Goal: Transaction & Acquisition: Purchase product/service

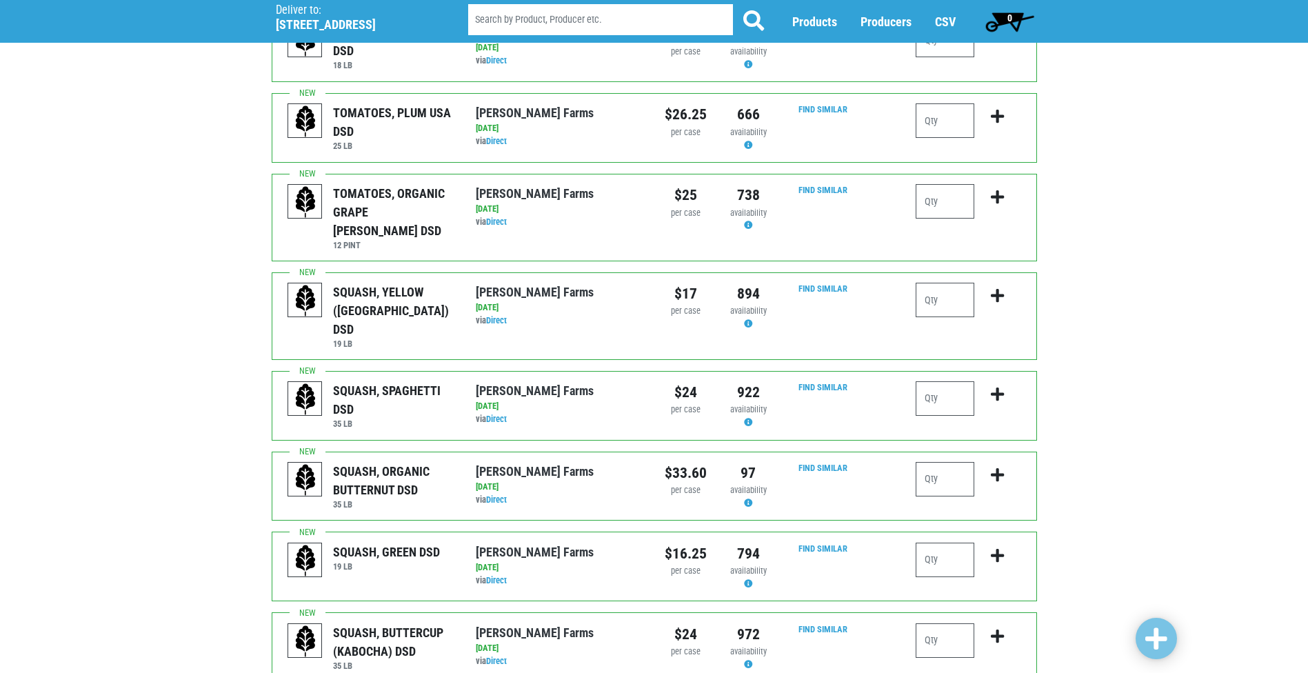
scroll to position [483, 0]
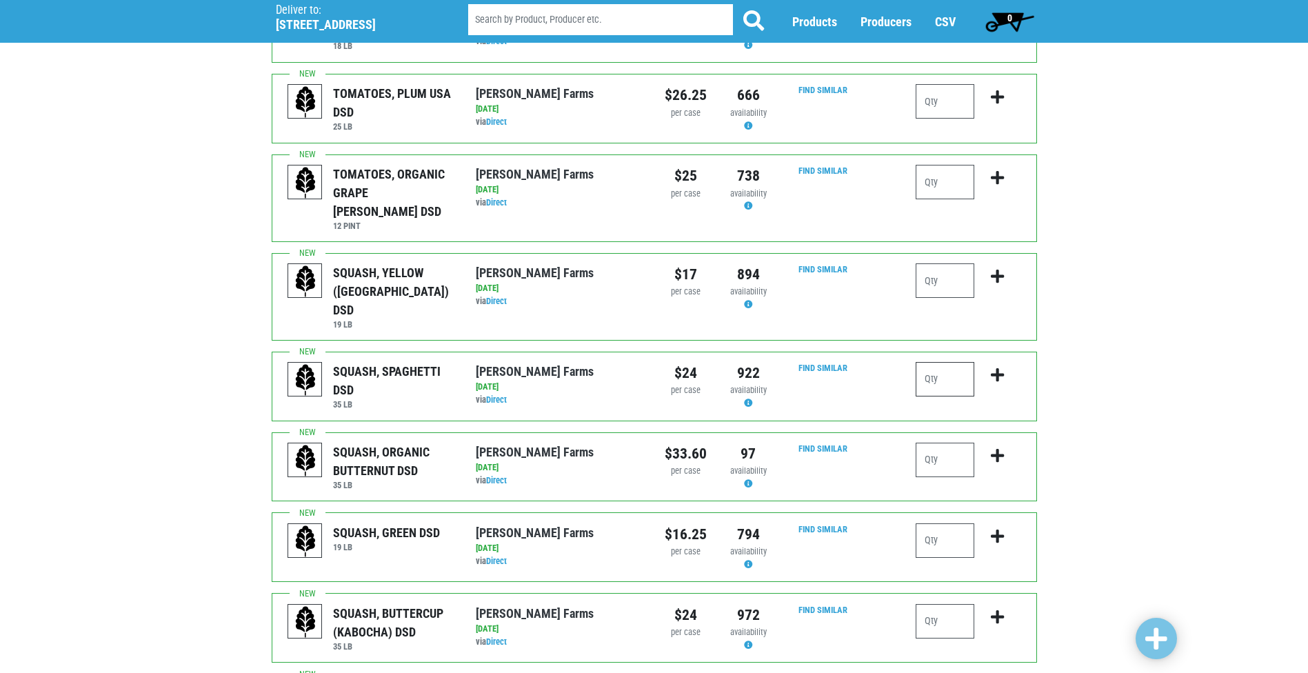
click at [934, 362] on input "number" at bounding box center [945, 379] width 59 height 34
type input "2"
click at [998, 368] on icon "submit" at bounding box center [997, 375] width 13 height 15
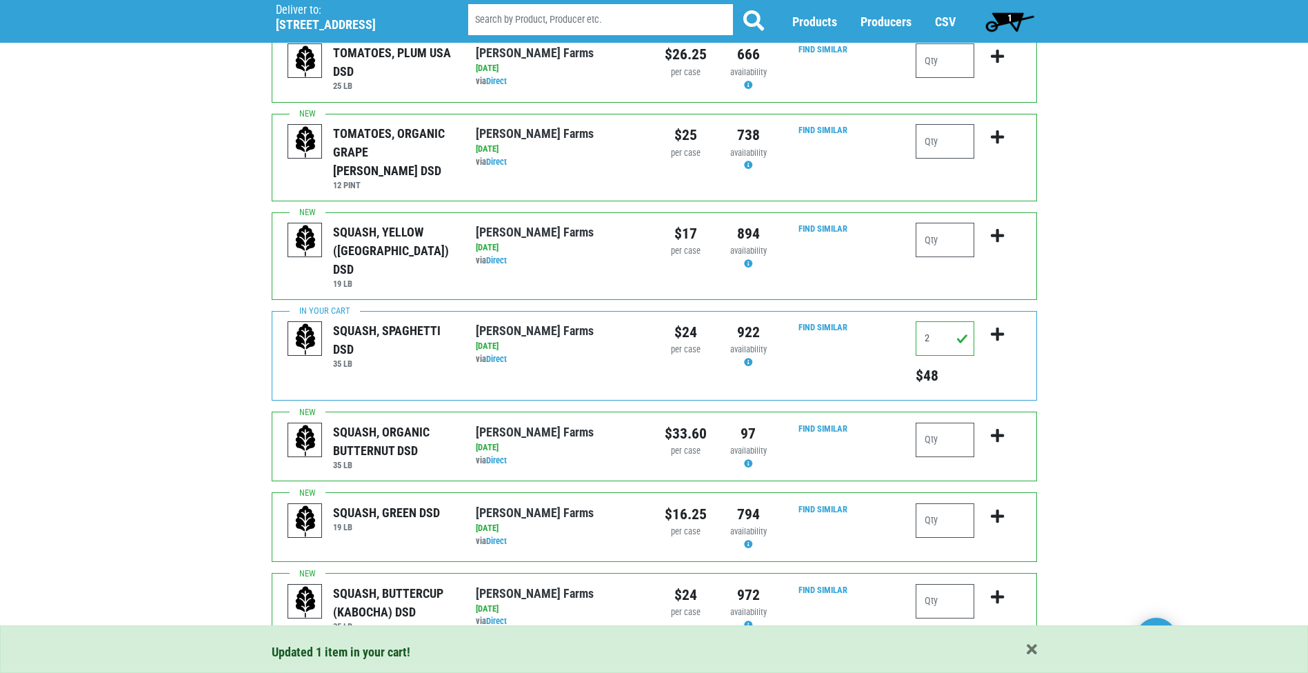
scroll to position [552, 0]
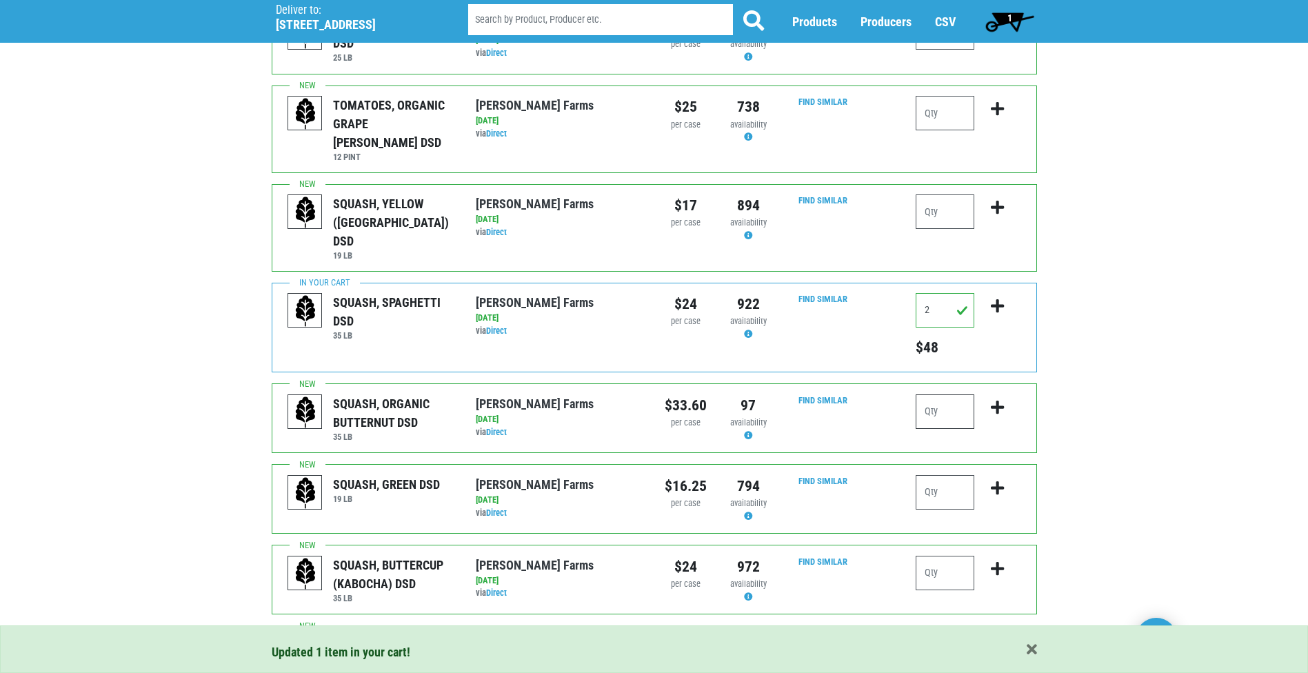
click at [951, 394] on input "number" at bounding box center [945, 411] width 59 height 34
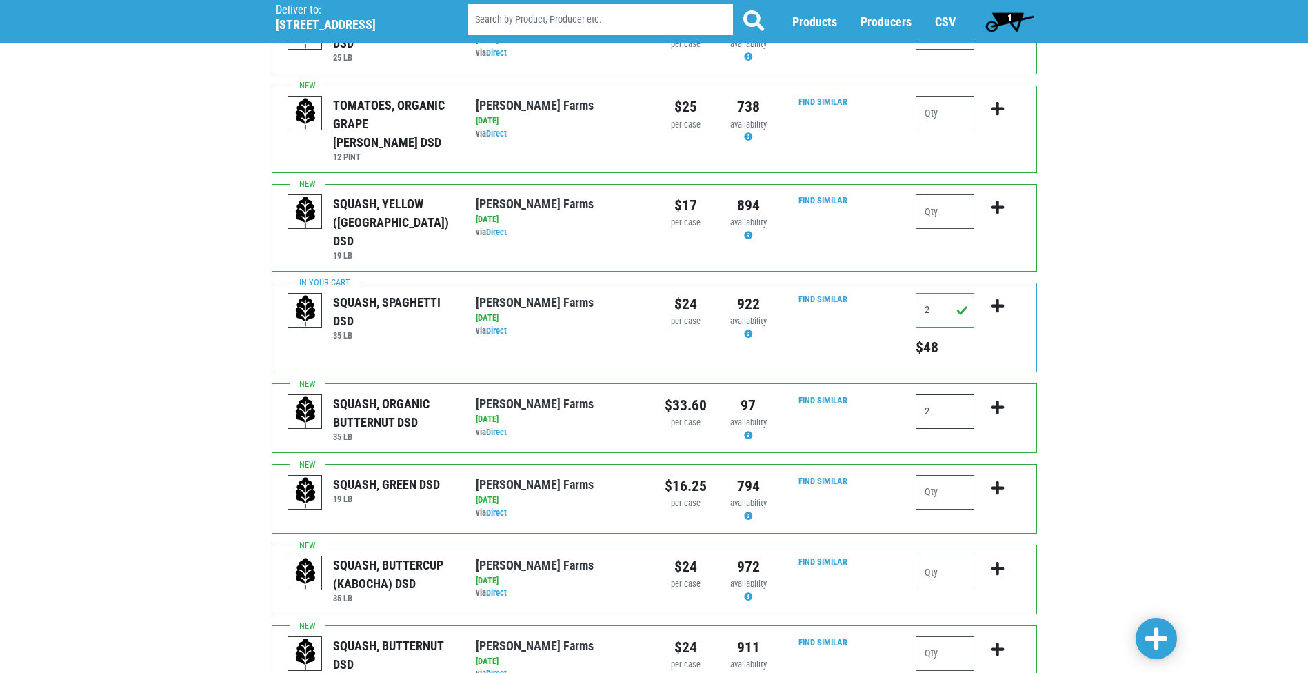
type input "2"
click at [995, 400] on icon "submit" at bounding box center [997, 407] width 13 height 15
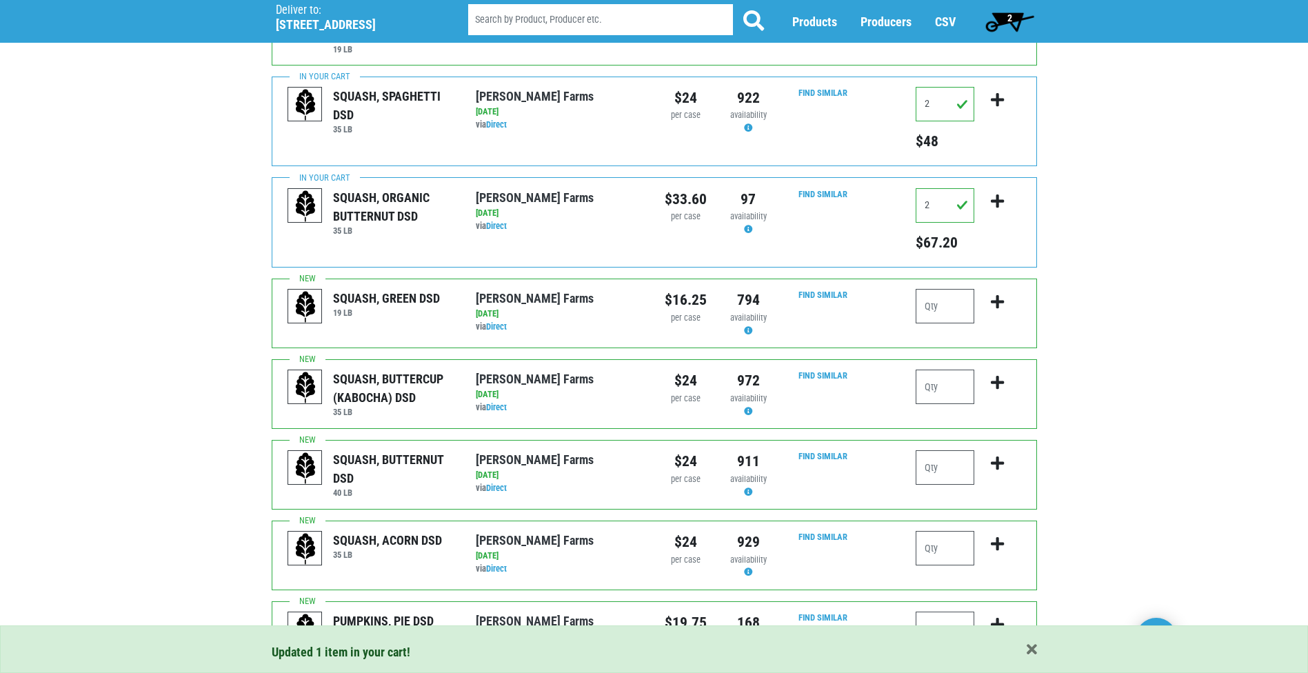
scroll to position [758, 0]
click at [943, 369] on input "number" at bounding box center [945, 386] width 59 height 34
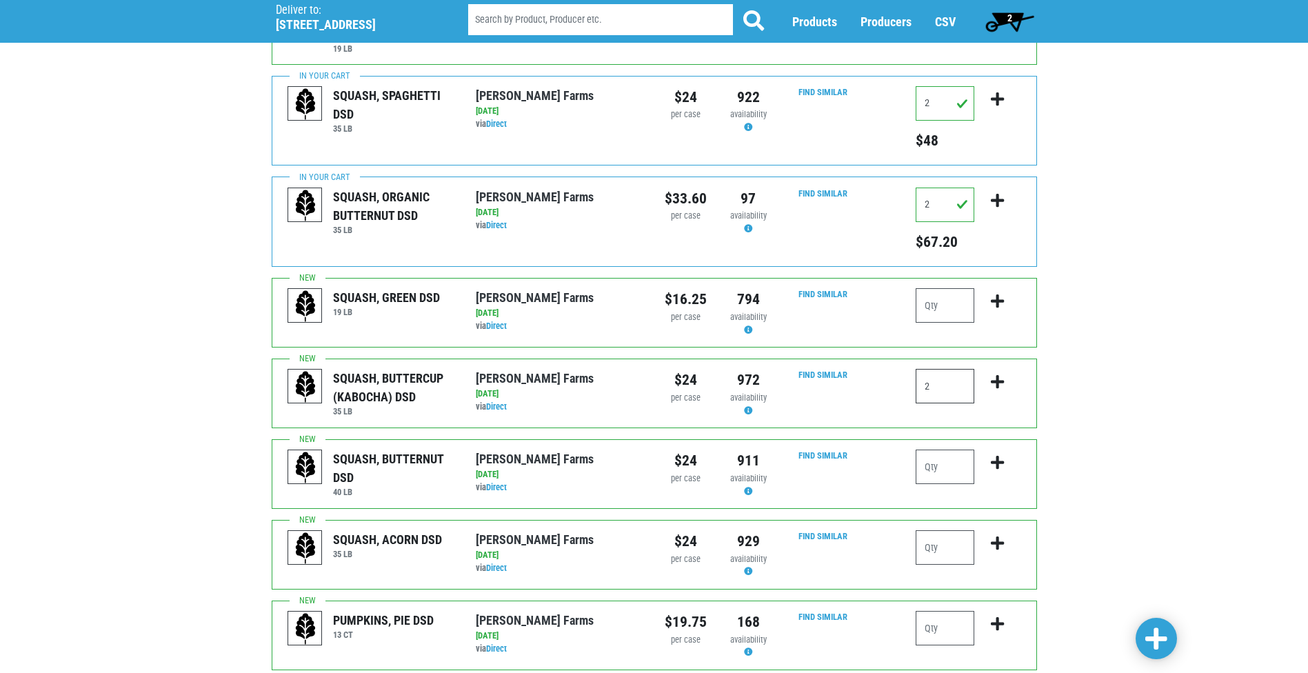
type input "2"
click at [998, 374] on icon "submit" at bounding box center [997, 381] width 13 height 15
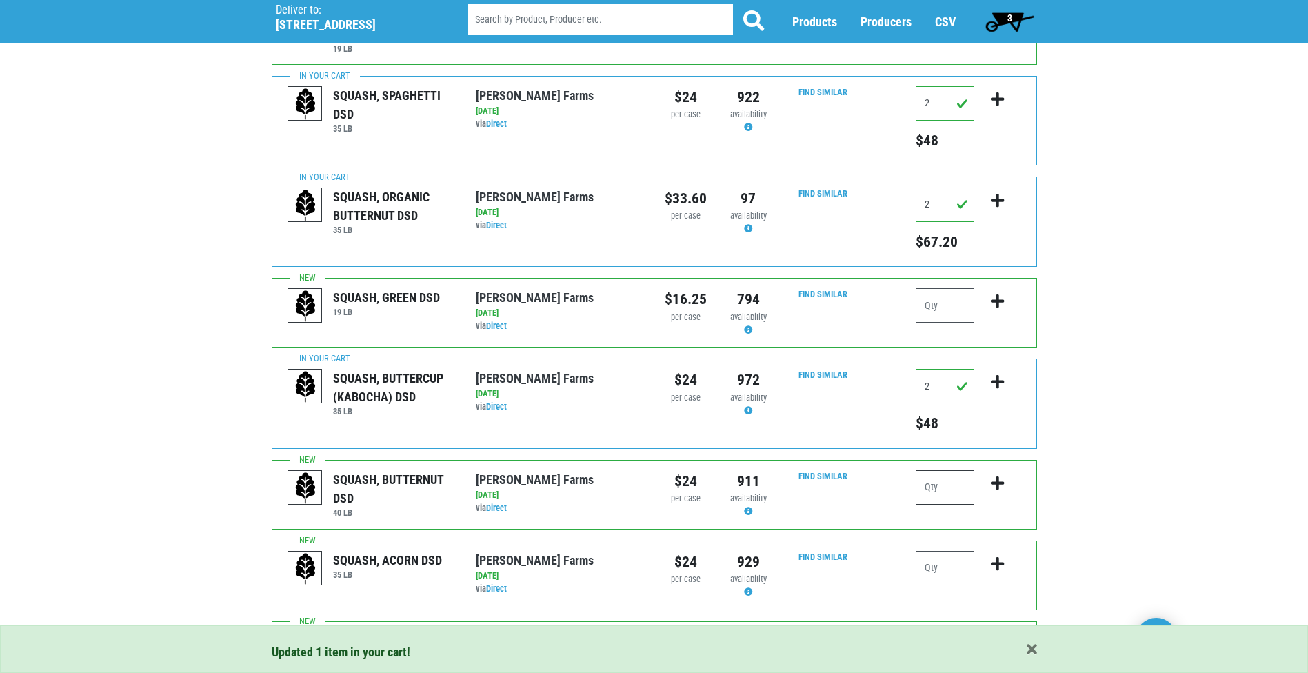
click at [948, 470] on input "number" at bounding box center [945, 487] width 59 height 34
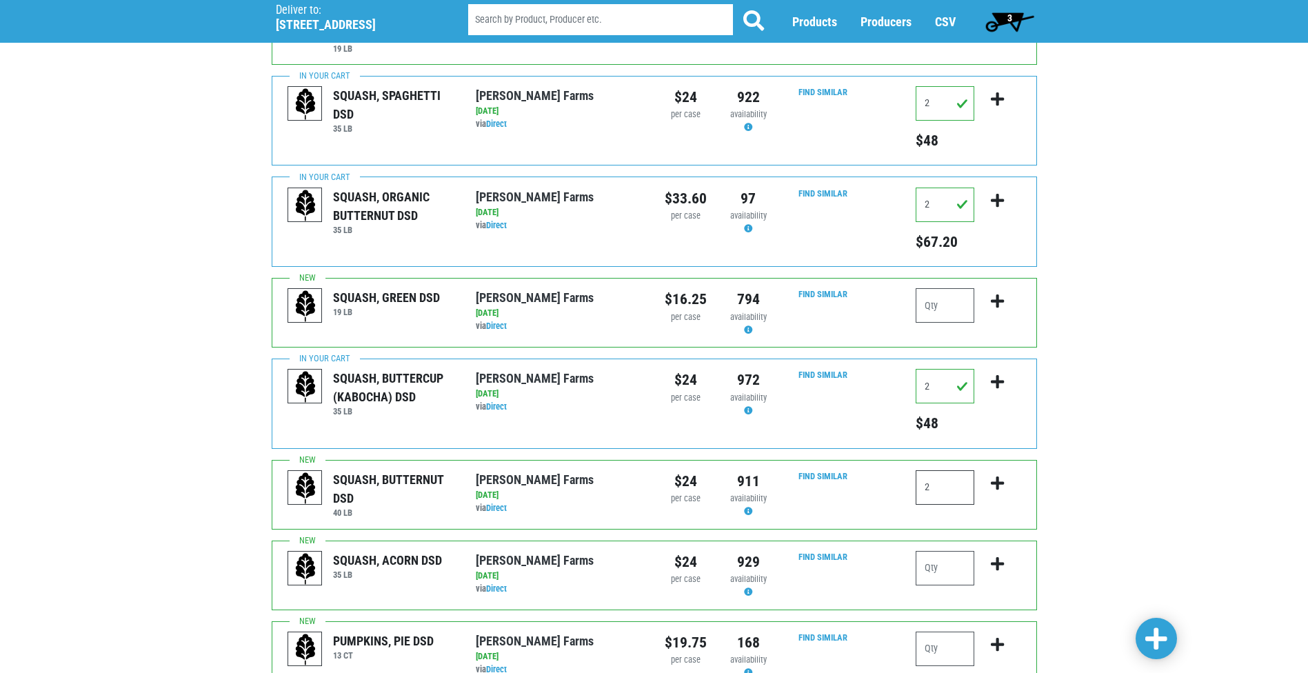
type input "2"
click at [1005, 470] on button "submit" at bounding box center [997, 491] width 32 height 43
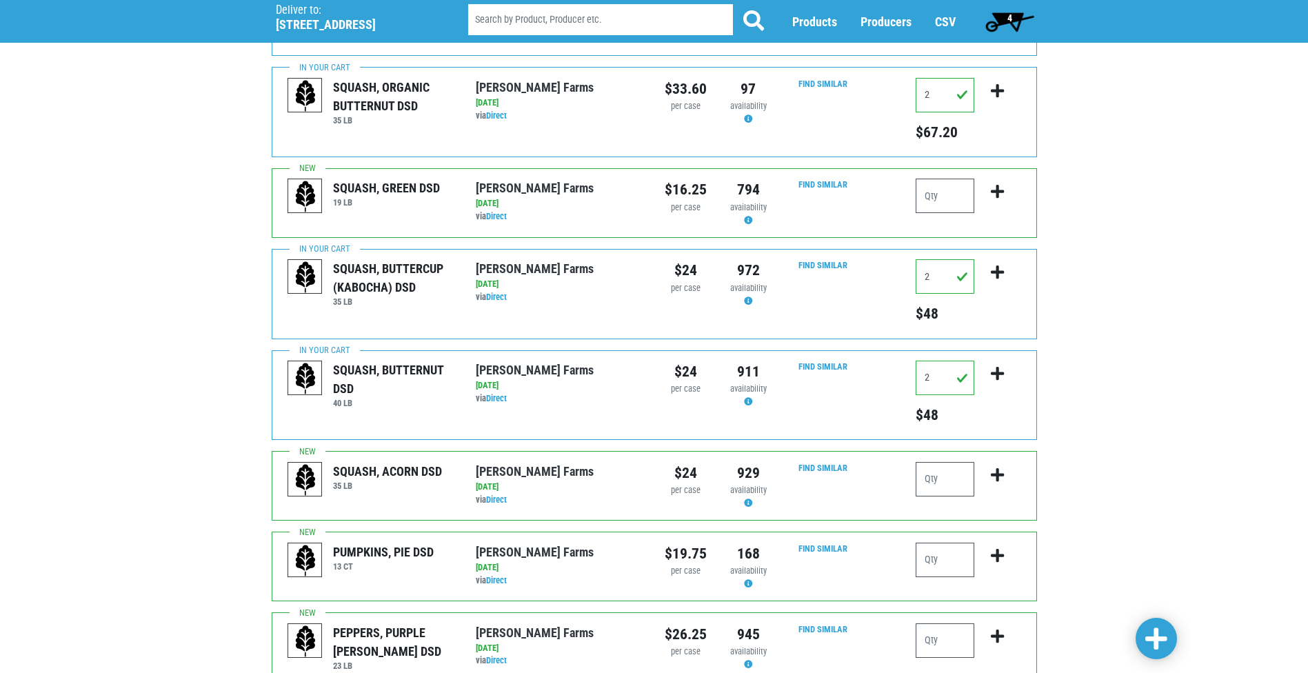
scroll to position [896, 0]
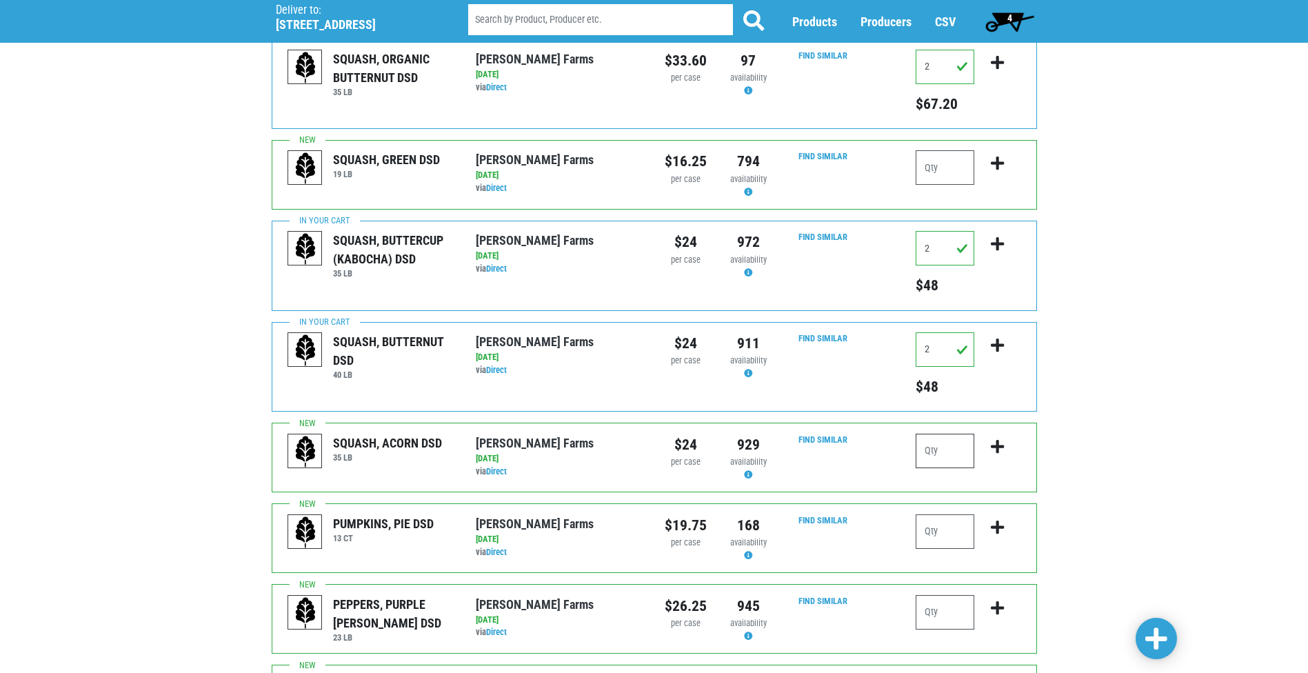
click at [943, 434] on input "number" at bounding box center [945, 451] width 59 height 34
type input "2"
click at [1000, 439] on icon "submit" at bounding box center [997, 446] width 13 height 15
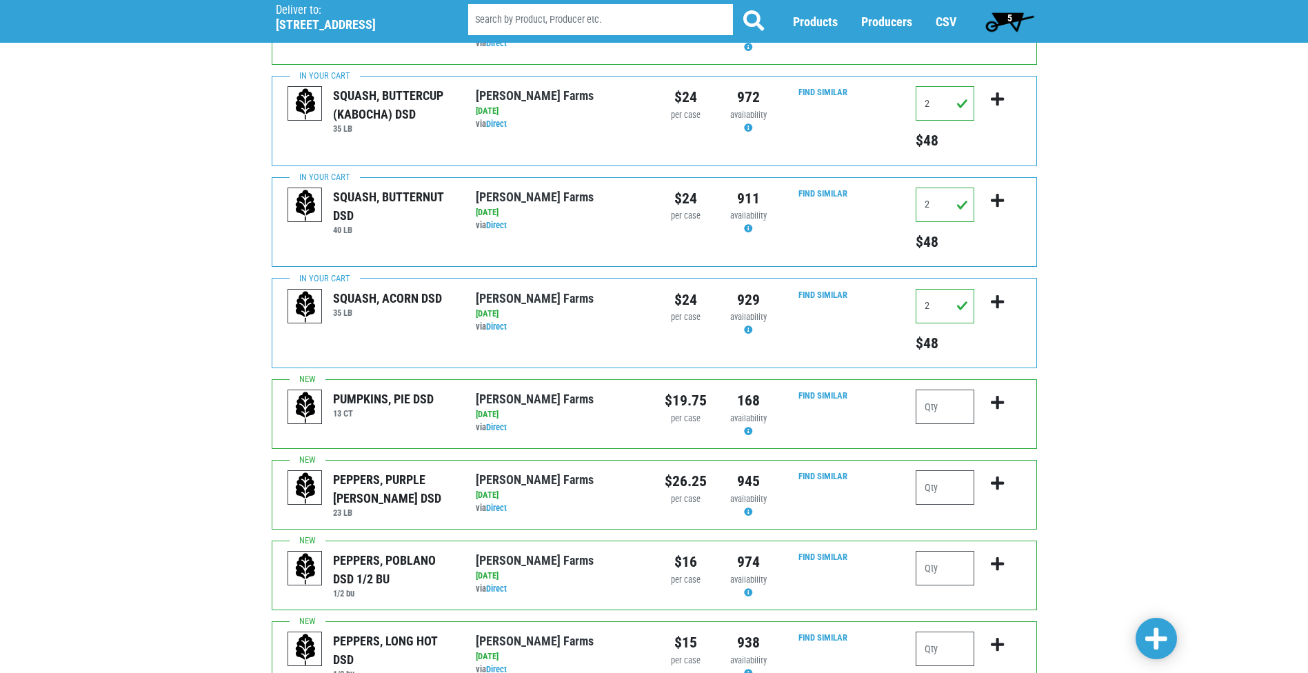
scroll to position [1034, 0]
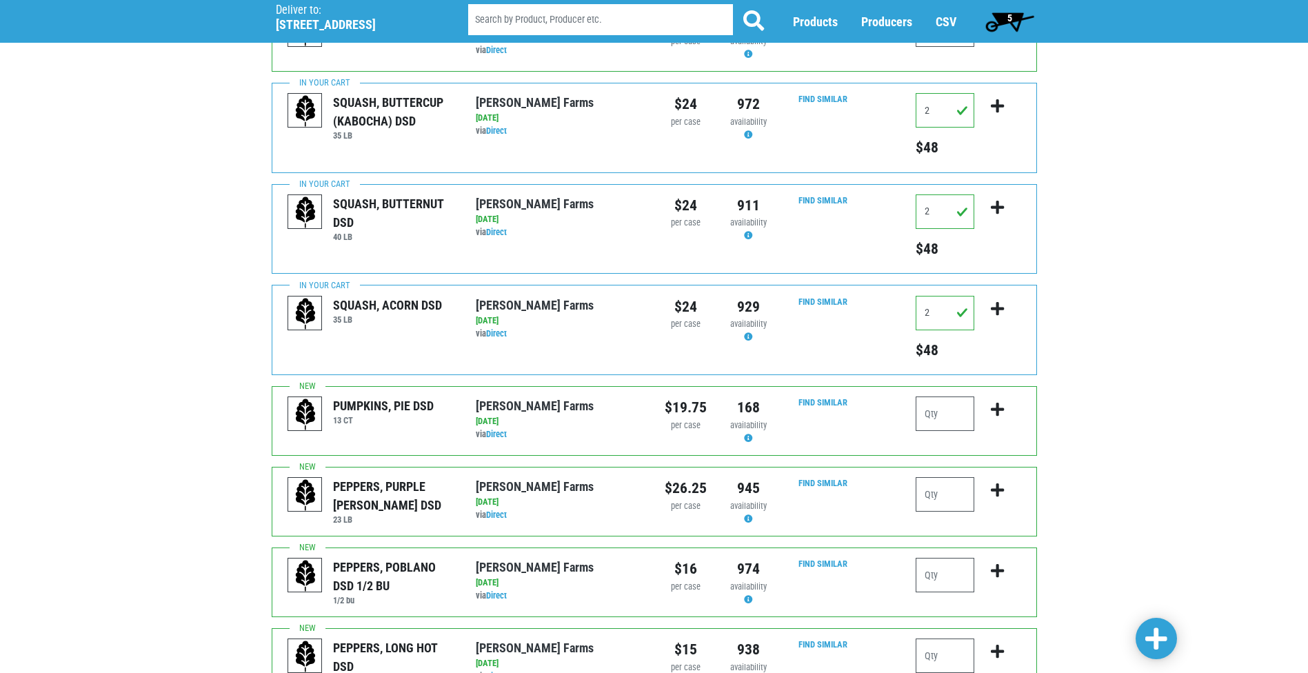
click at [1019, 22] on span "5" at bounding box center [1009, 22] width 61 height 28
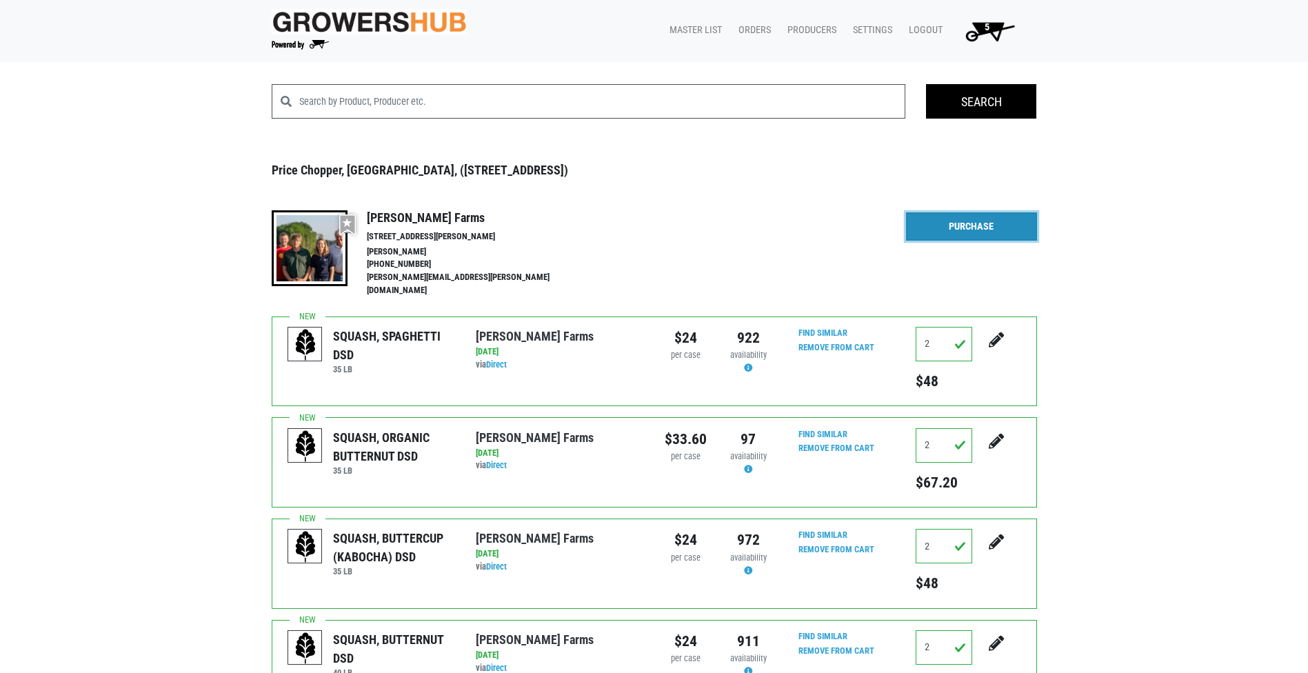
click at [978, 223] on link "Purchase" at bounding box center [971, 226] width 131 height 29
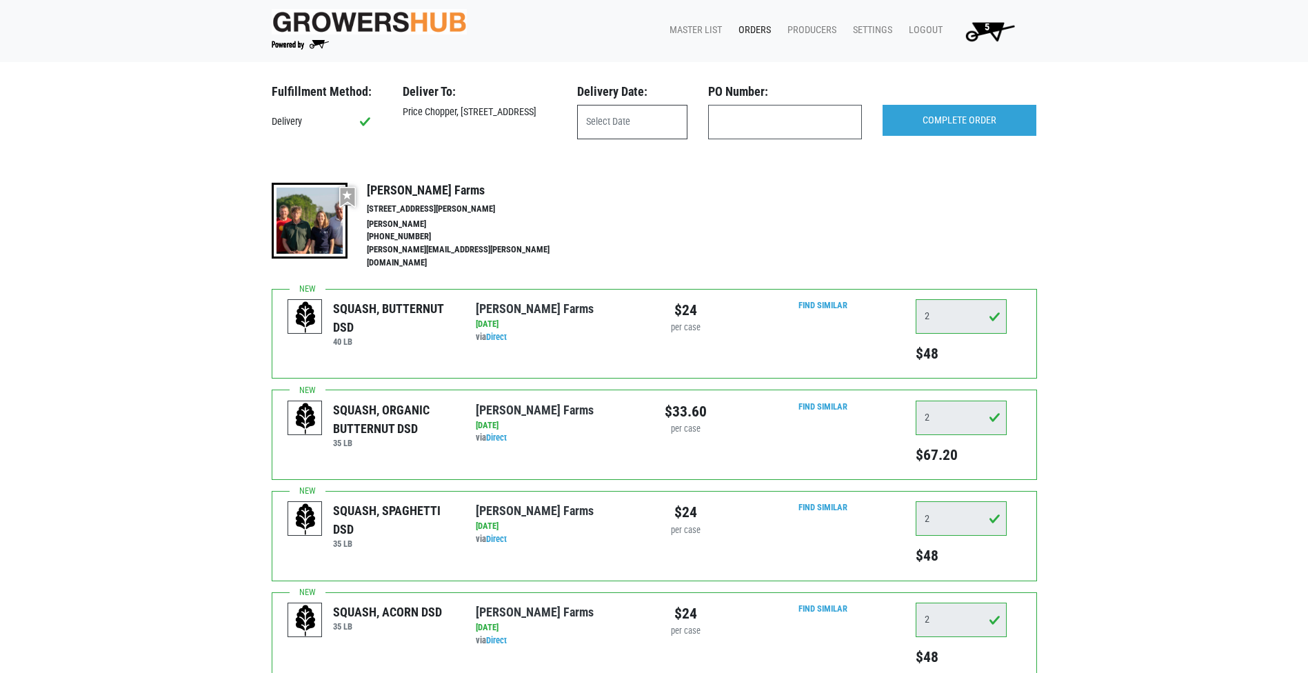
click at [648, 128] on input "text" at bounding box center [632, 122] width 110 height 34
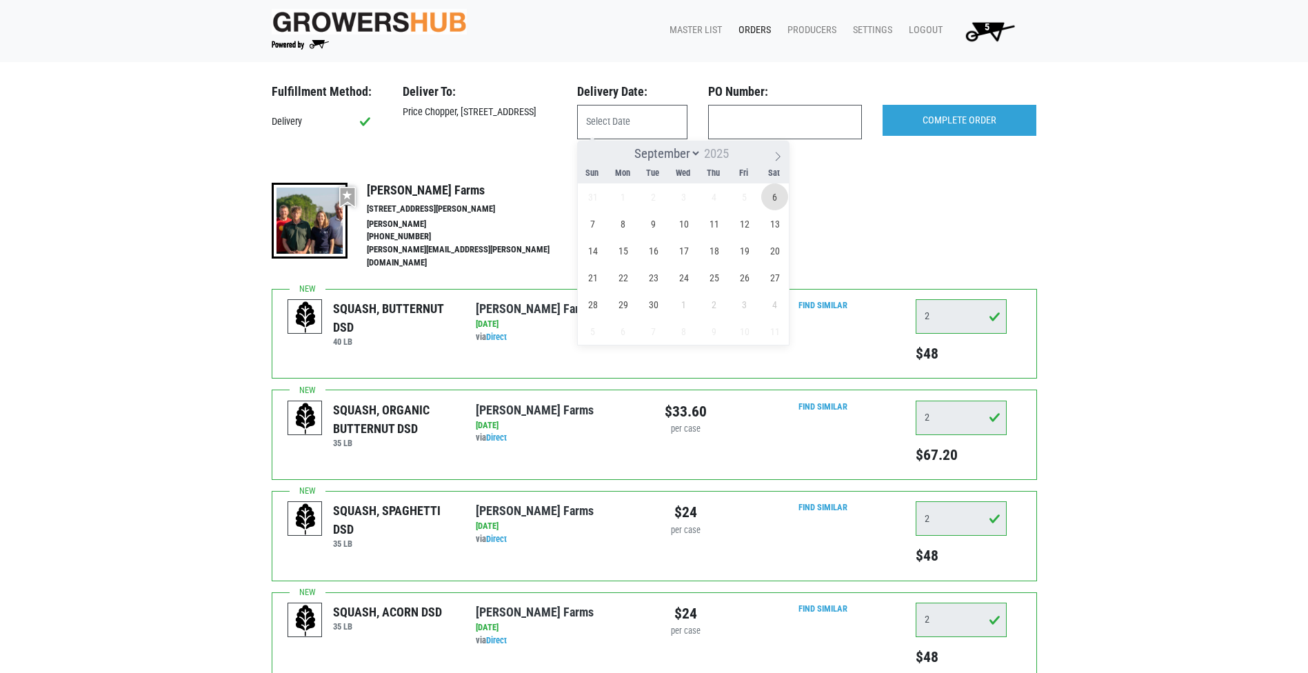
click at [776, 201] on span "6" at bounding box center [774, 196] width 27 height 27
type input "[DATE]"
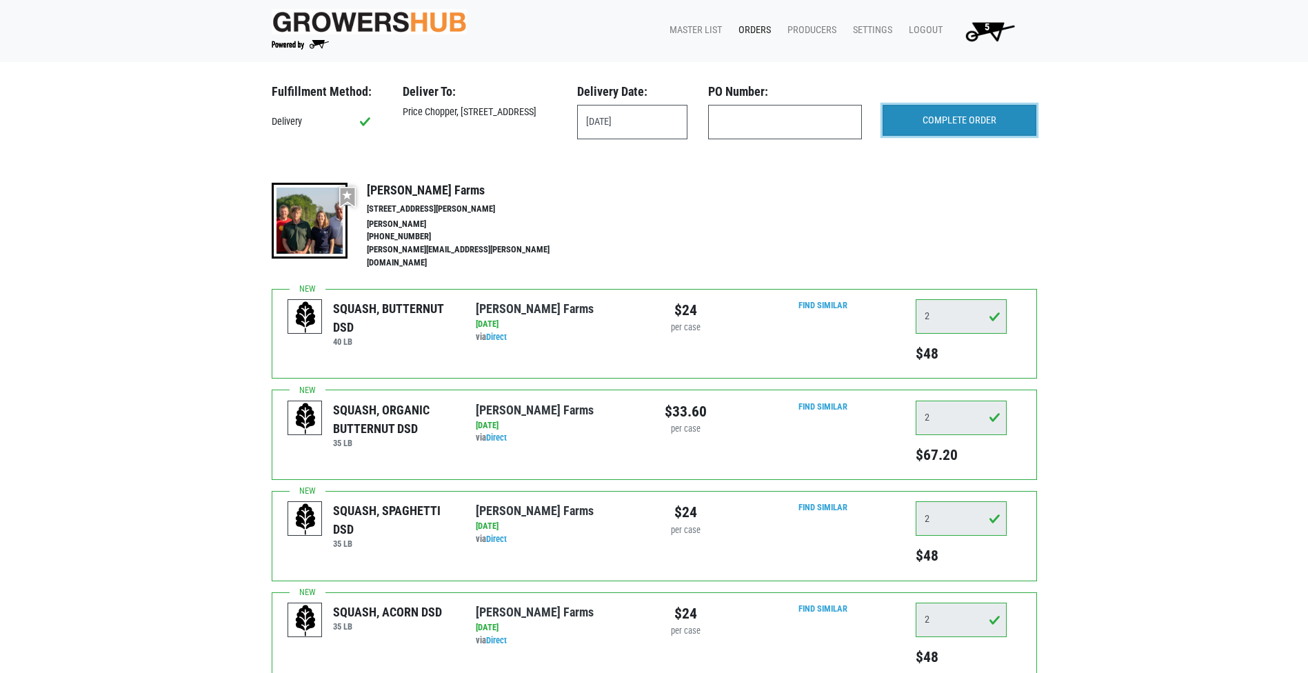
click at [985, 113] on input "COMPLETE ORDER" at bounding box center [960, 121] width 154 height 32
